Goal: Use online tool/utility

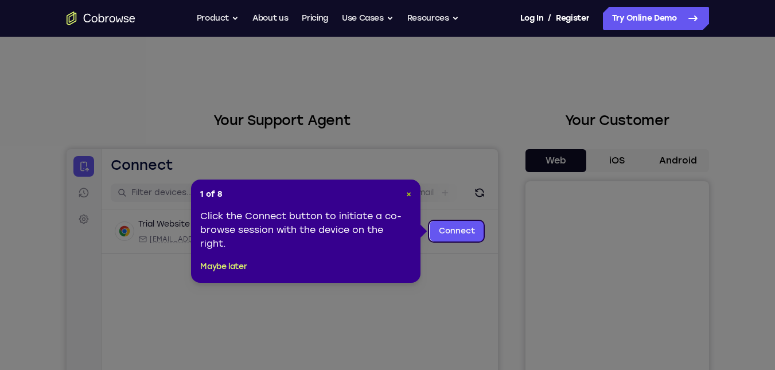
click at [409, 197] on span "×" at bounding box center [408, 194] width 5 height 10
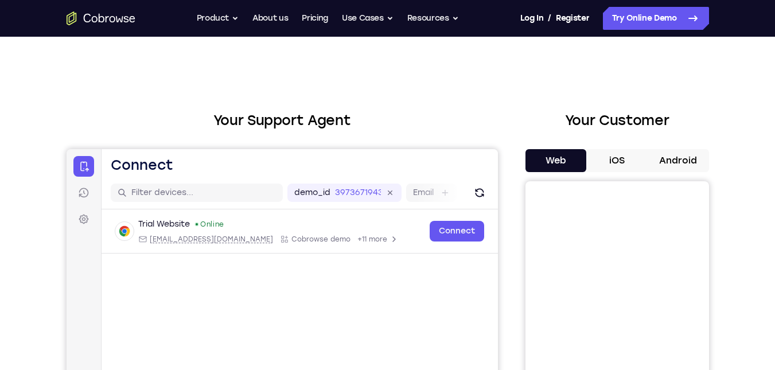
click at [291, 235] on span "Cobrowse demo" at bounding box center [320, 239] width 59 height 9
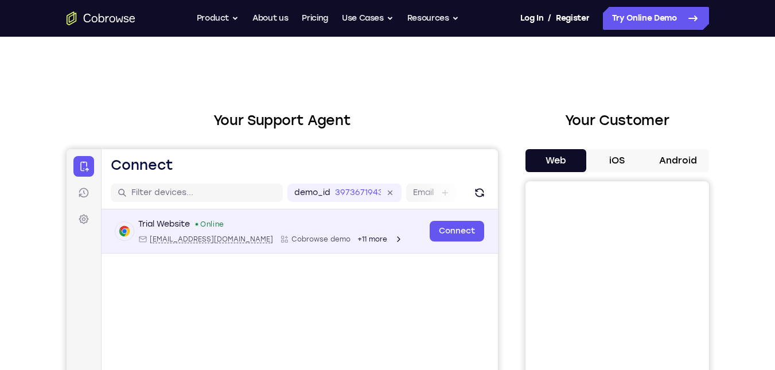
click at [478, 223] on link "Connect" at bounding box center [456, 231] width 54 height 21
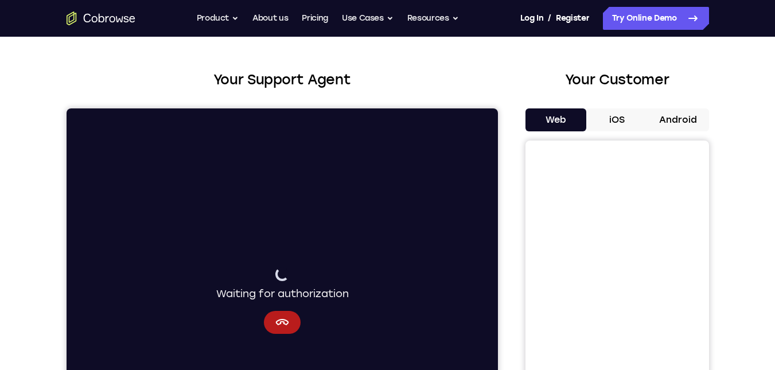
scroll to position [57, 0]
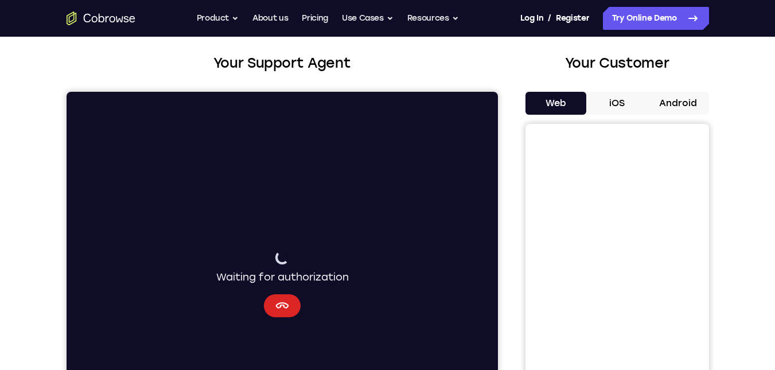
click at [272, 310] on button "Cancel" at bounding box center [281, 305] width 37 height 23
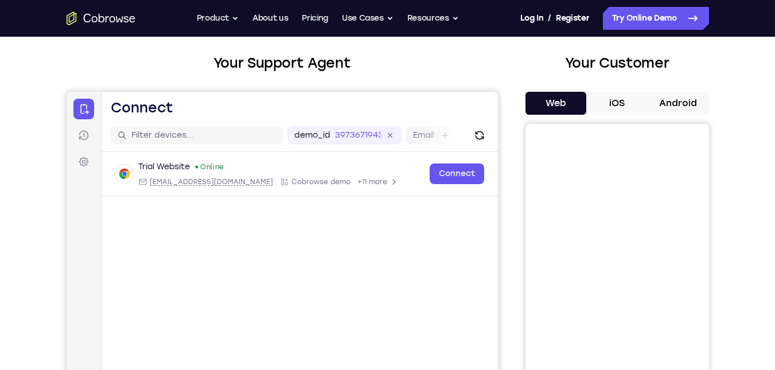
click at [669, 101] on button "Android" at bounding box center [678, 103] width 61 height 23
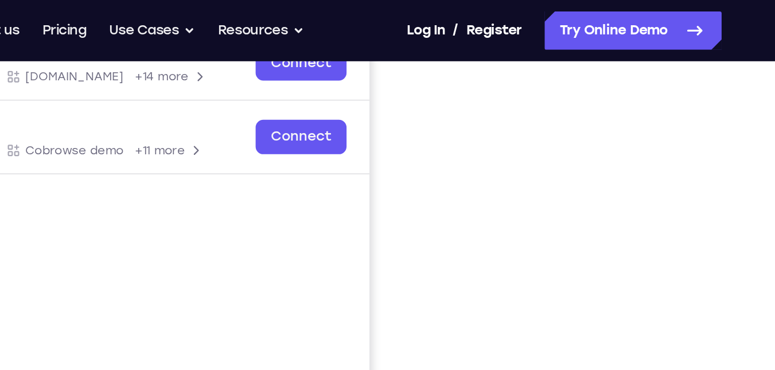
scroll to position [189, 0]
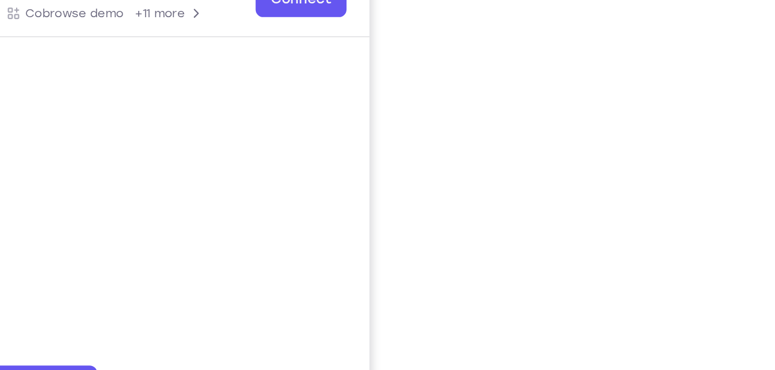
click at [712, 205] on div "Your Support Agent Your Customer Web iOS Android Next Steps We’d be happy to gi…" at bounding box center [388, 225] width 734 height 757
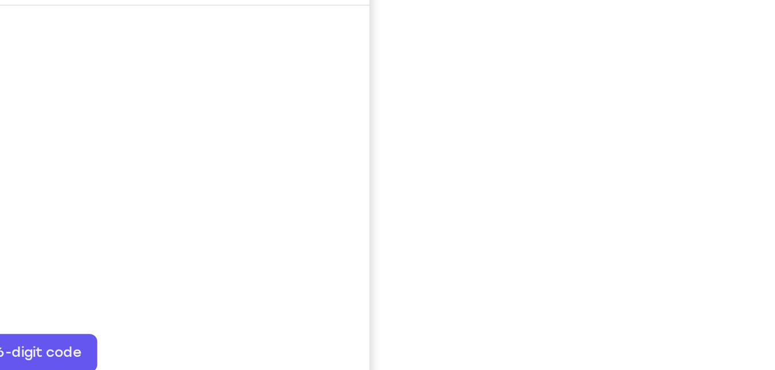
click at [724, 255] on div "Your Support Agent Your Customer Web iOS Android Next Steps We’d be happy to gi…" at bounding box center [388, 225] width 734 height 757
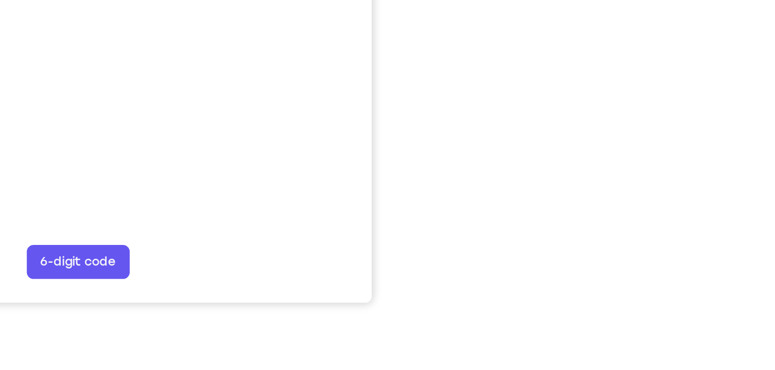
scroll to position [208, 0]
